Goal: Information Seeking & Learning: Check status

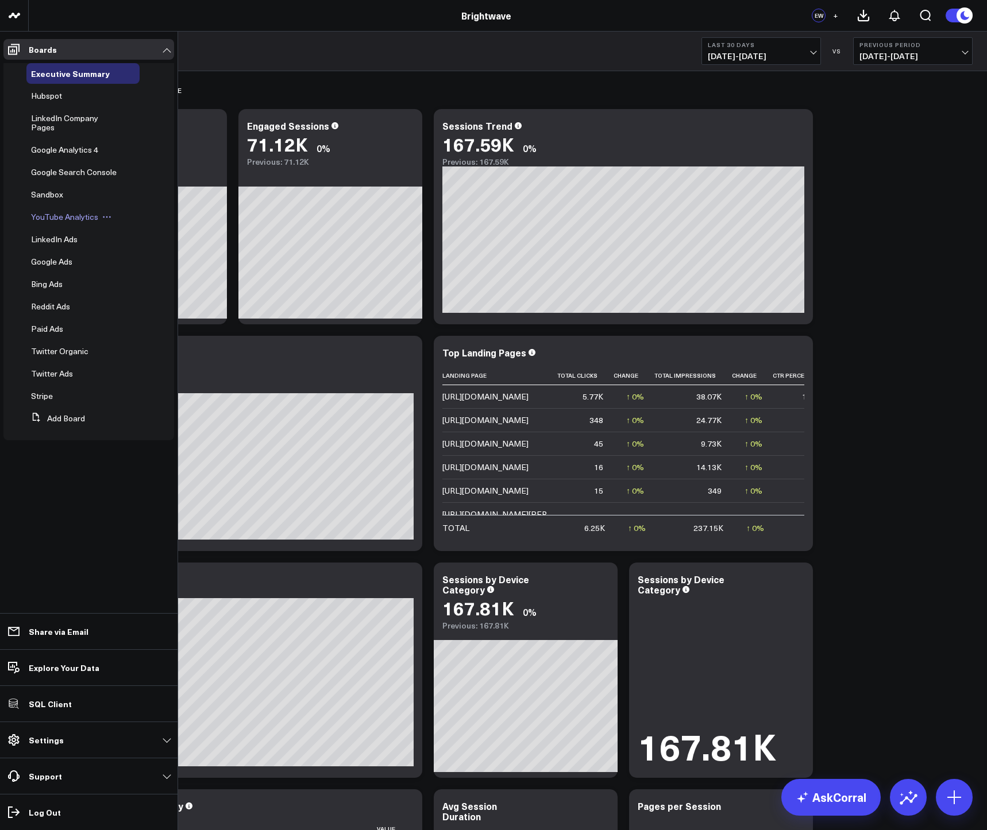
click at [49, 211] on span "YouTube Analytics" at bounding box center [64, 216] width 67 height 11
